Goal: Use online tool/utility: Utilize a website feature to perform a specific function

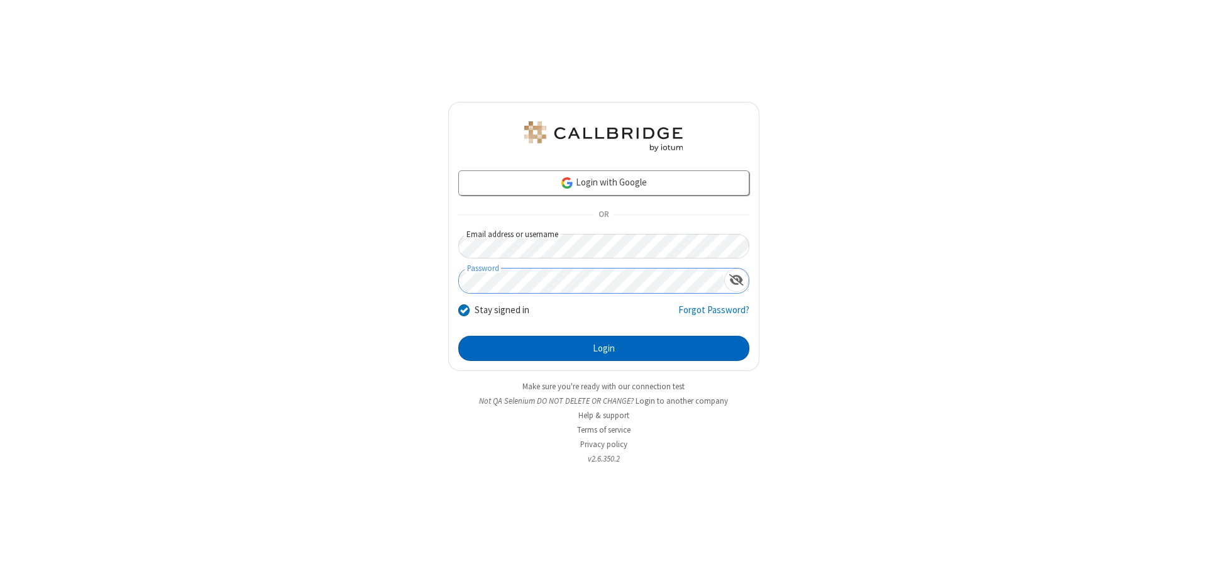
click at [604, 348] on button "Login" at bounding box center [603, 348] width 291 height 25
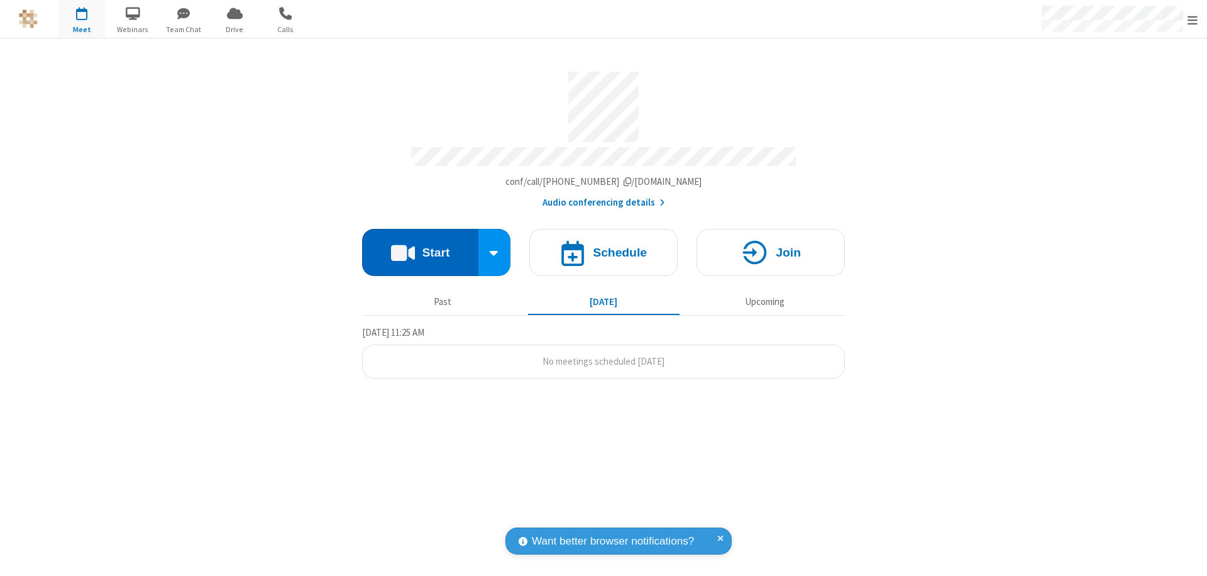
click at [420, 246] on button "Start" at bounding box center [420, 252] width 116 height 47
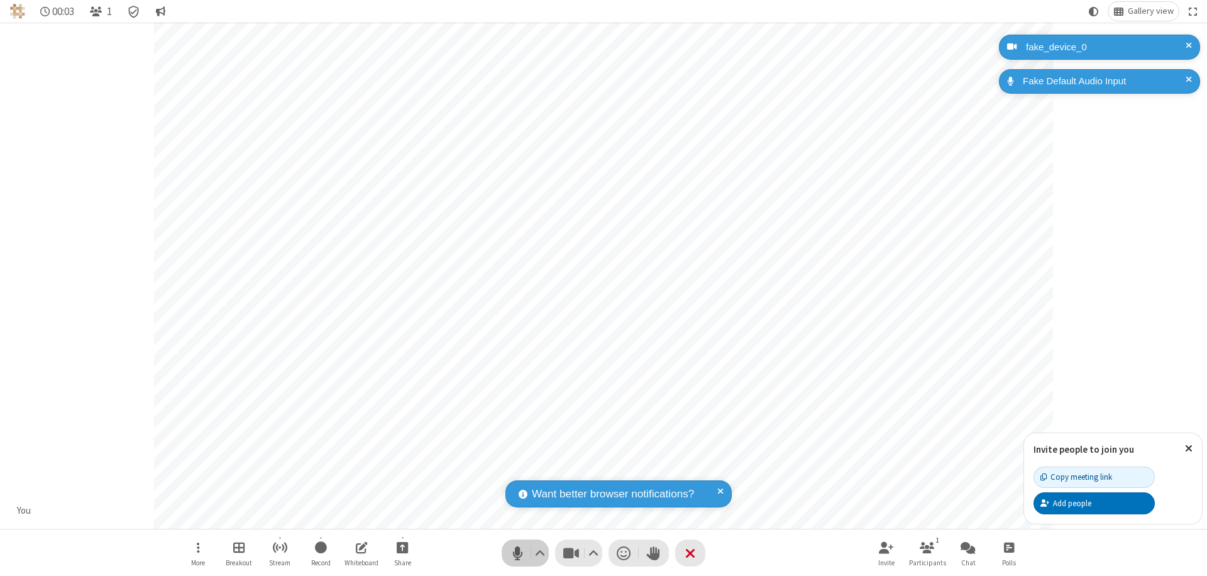
click at [517, 553] on span "Mute (⌘+Shift+A)" at bounding box center [517, 553] width 19 height 18
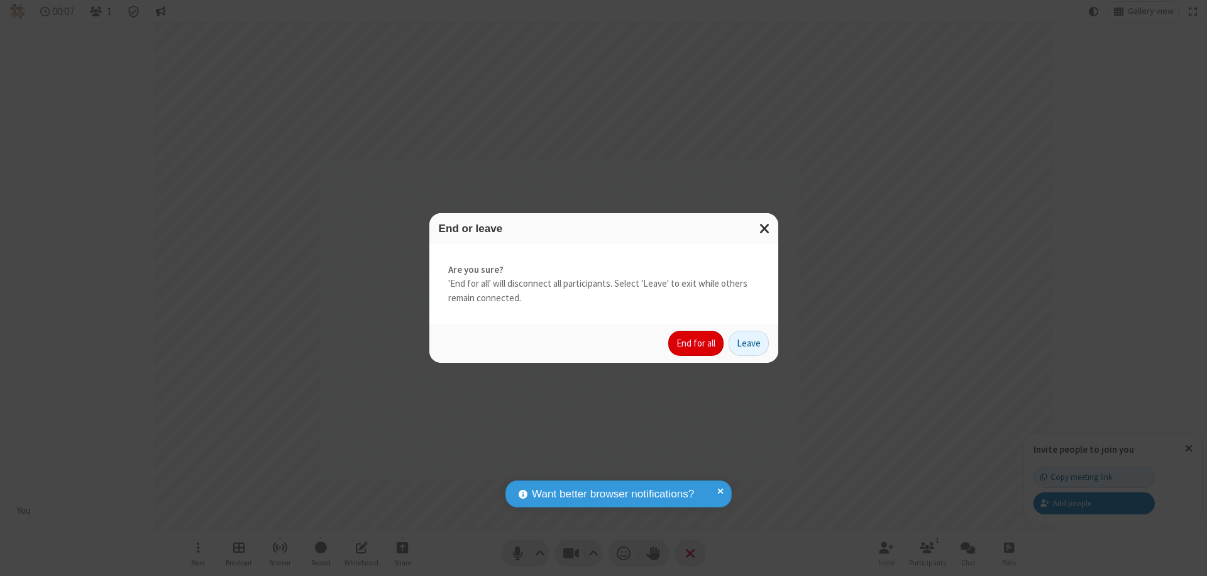
click at [697, 343] on button "End for all" at bounding box center [695, 343] width 55 height 25
